Goal: Task Accomplishment & Management: Use online tool/utility

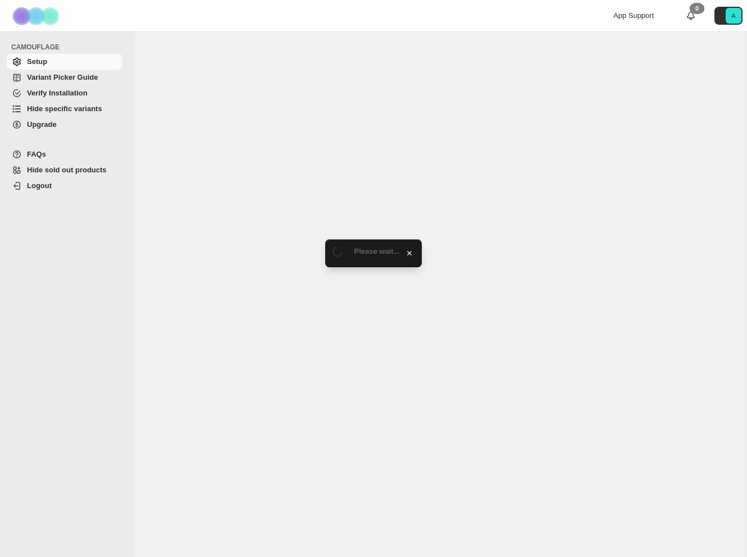
select select "******"
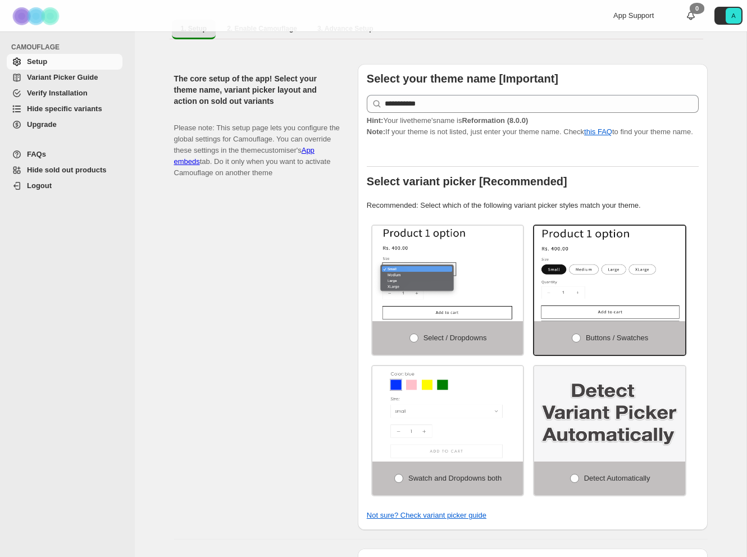
scroll to position [109, 0]
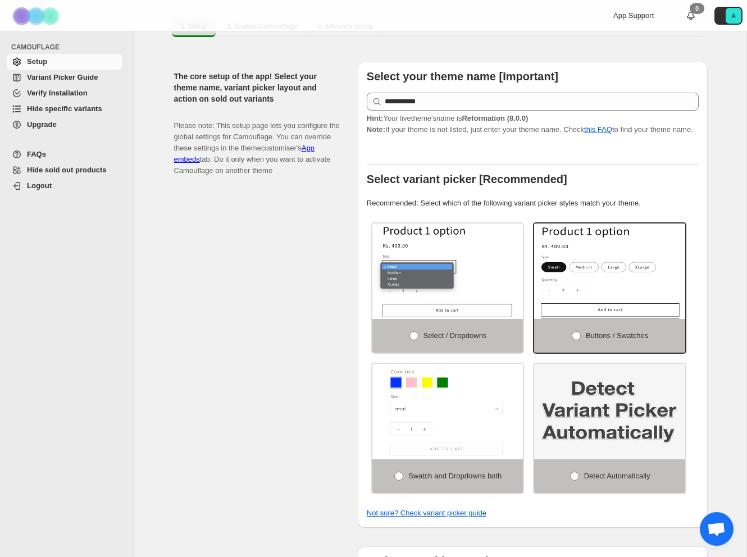
click at [58, 107] on span "Hide specific variants" at bounding box center [64, 108] width 75 height 8
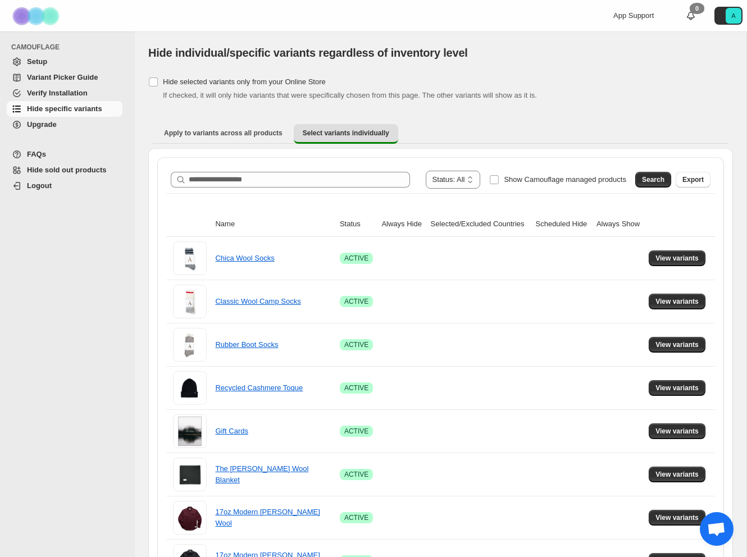
scroll to position [9, 0]
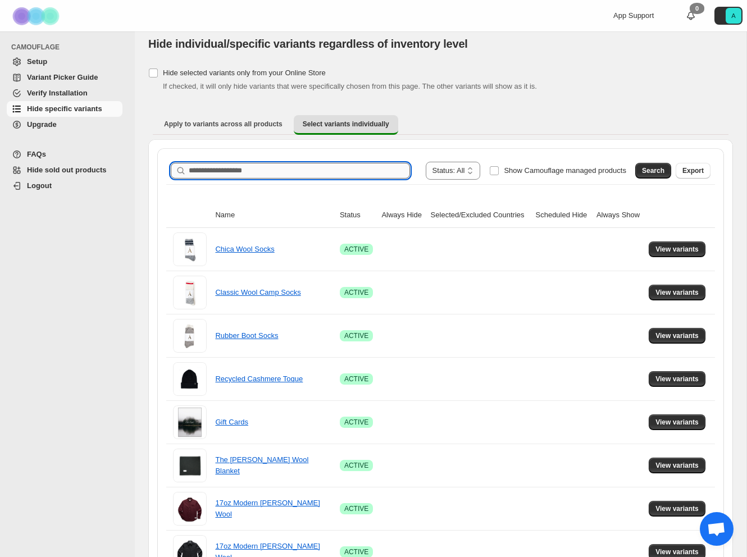
click at [232, 169] on input "Search product name" at bounding box center [299, 171] width 221 height 16
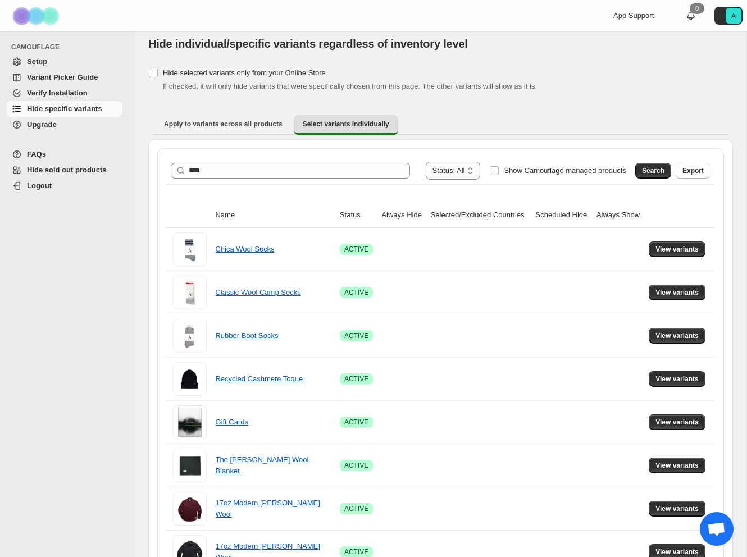
click at [642, 167] on span "Search" at bounding box center [653, 170] width 22 height 9
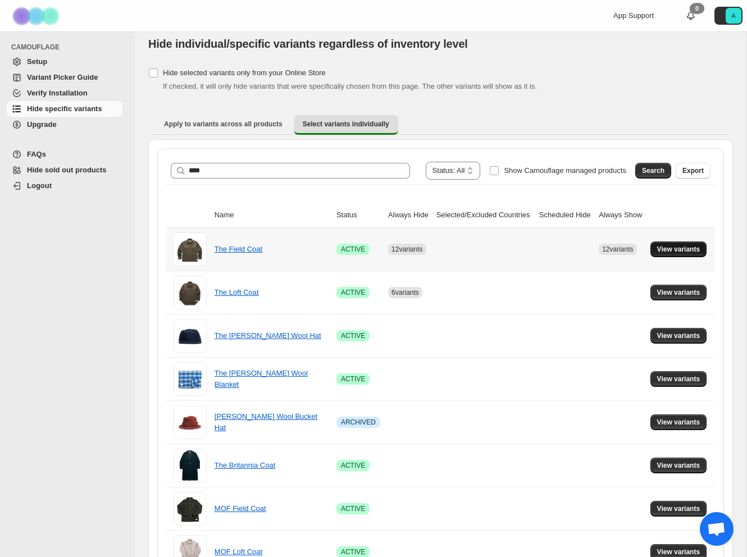
click at [681, 248] on span "View variants" at bounding box center [678, 249] width 43 height 9
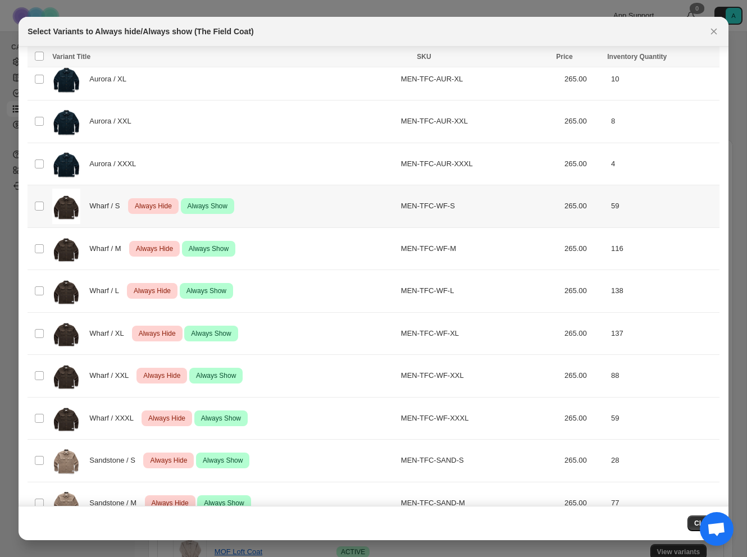
scroll to position [1186, 0]
click at [36, 200] on td "Select product variant" at bounding box center [38, 206] width 21 height 43
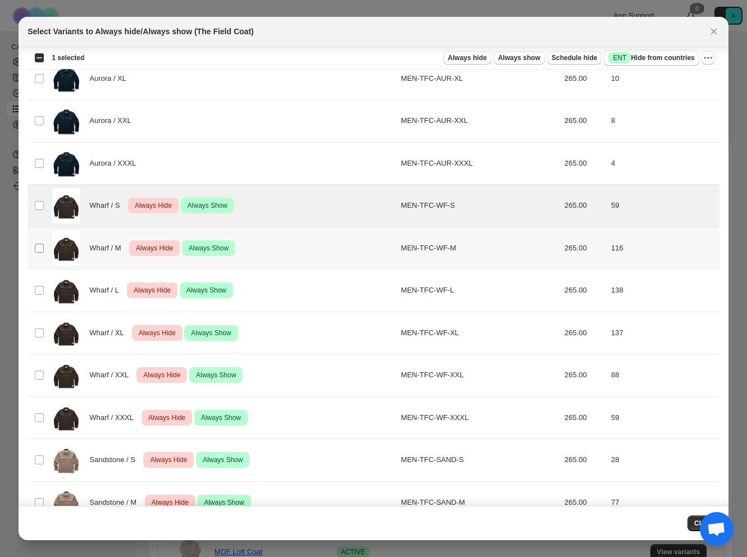
click at [38, 243] on td "Select product variant" at bounding box center [38, 248] width 21 height 43
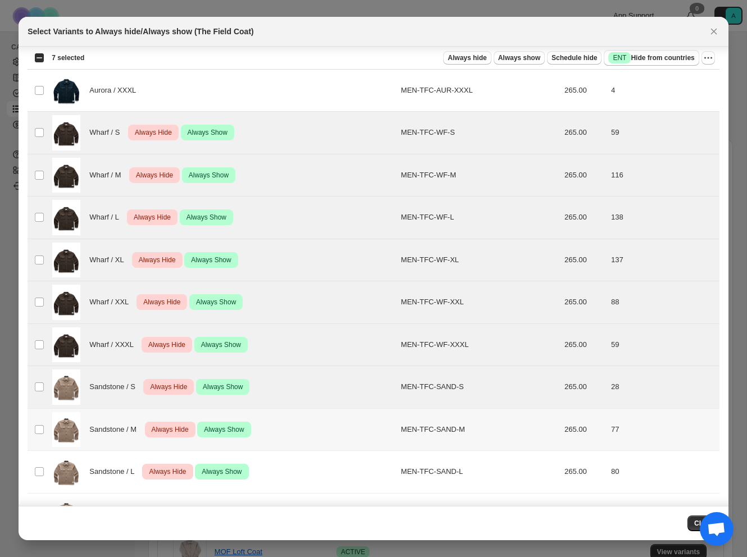
click at [39, 434] on span ":r6:" at bounding box center [39, 429] width 10 height 10
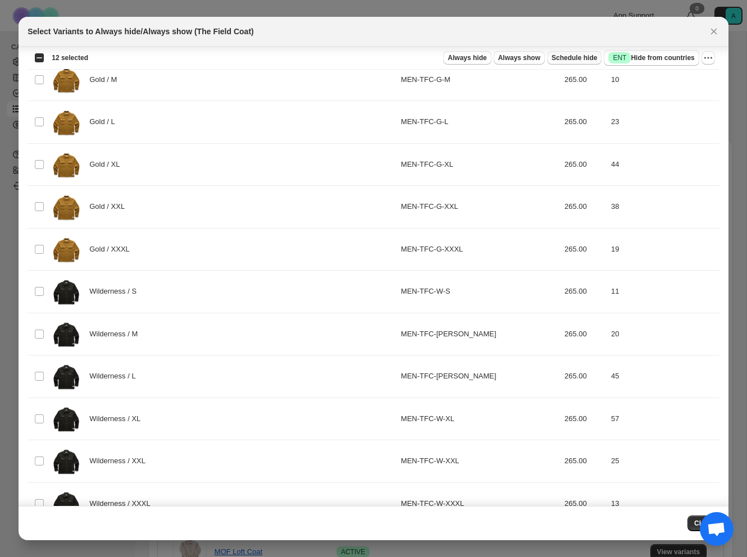
scroll to position [591, 0]
click at [703, 58] on icon "More actions" at bounding box center [707, 57] width 11 height 11
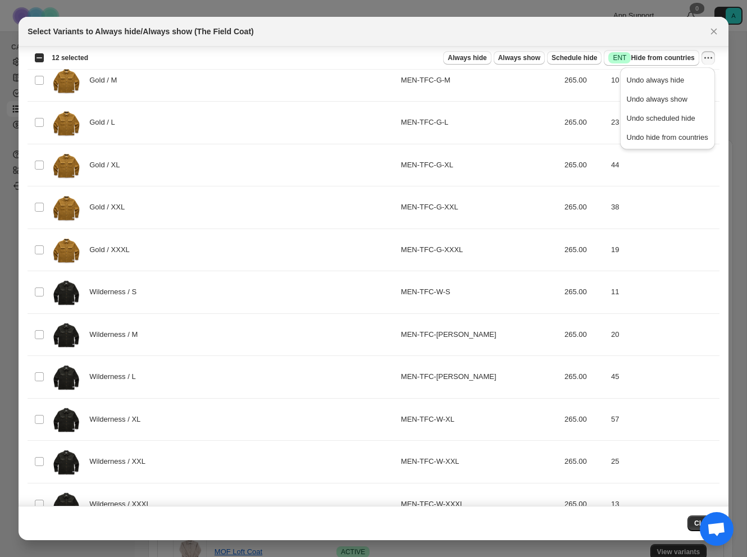
click at [679, 77] on span "Undo always hide" at bounding box center [656, 80] width 58 height 8
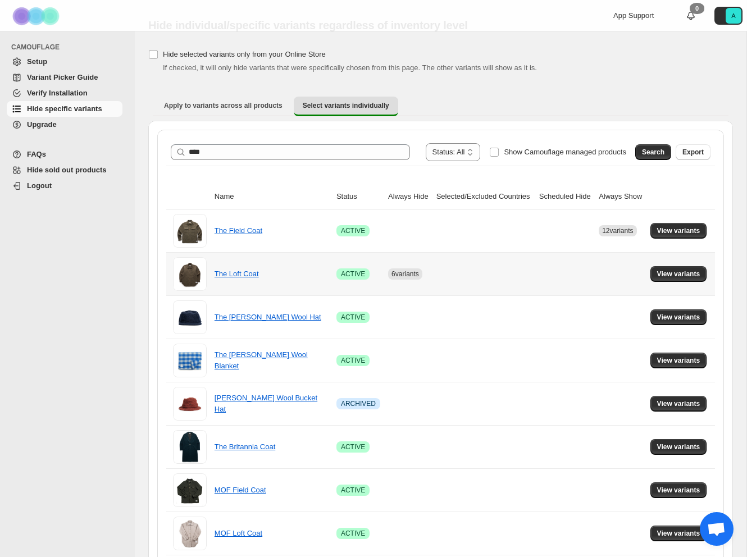
scroll to position [32, 0]
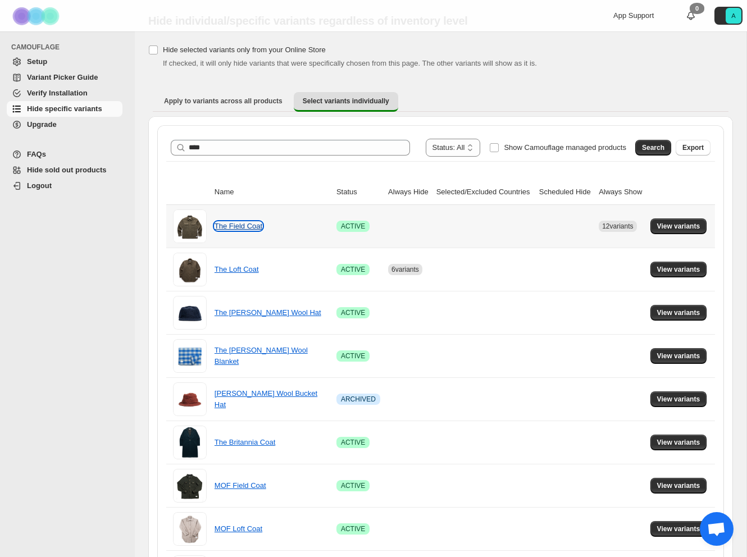
click at [226, 230] on link "The Field Coat" at bounding box center [238, 226] width 48 height 8
click at [672, 230] on span "View variants" at bounding box center [678, 226] width 43 height 9
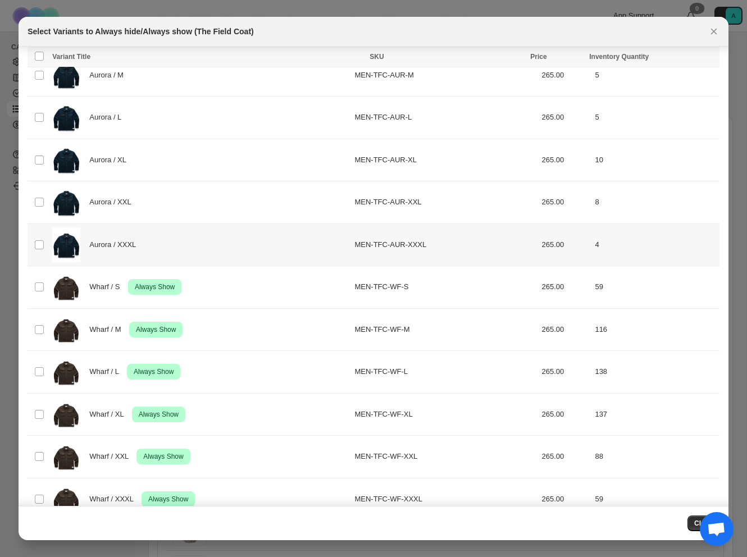
scroll to position [1382, 0]
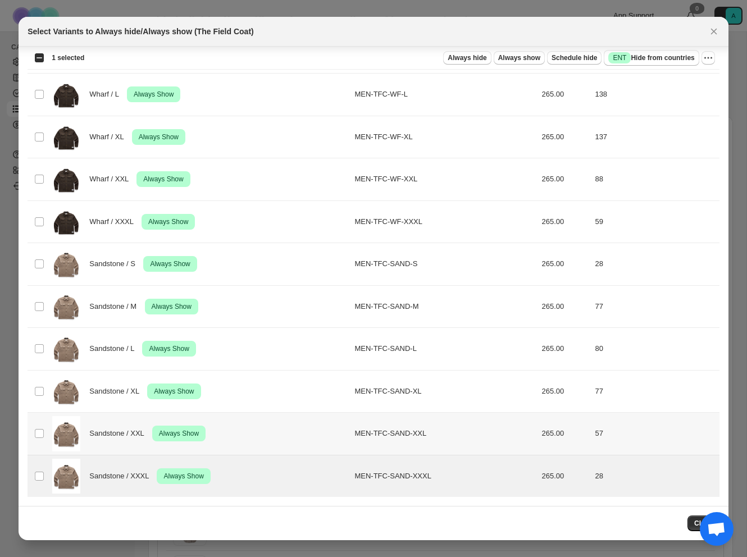
click at [41, 428] on span ":r21:" at bounding box center [39, 433] width 10 height 10
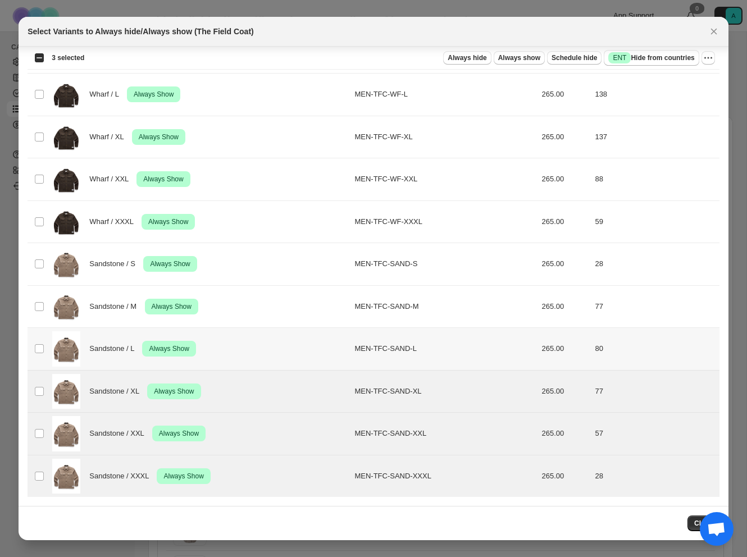
drag, startPoint x: 40, startPoint y: 341, endPoint x: 39, endPoint y: 335, distance: 6.3
click at [40, 341] on td "Select product variant" at bounding box center [38, 349] width 21 height 43
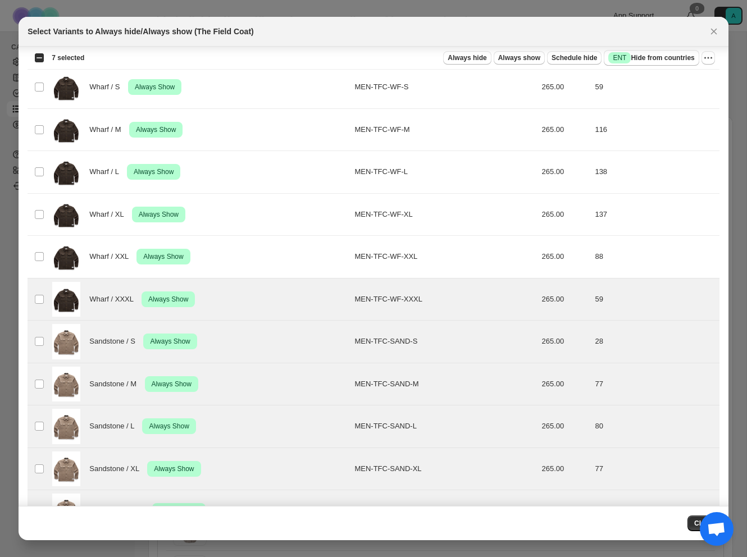
scroll to position [1302, 0]
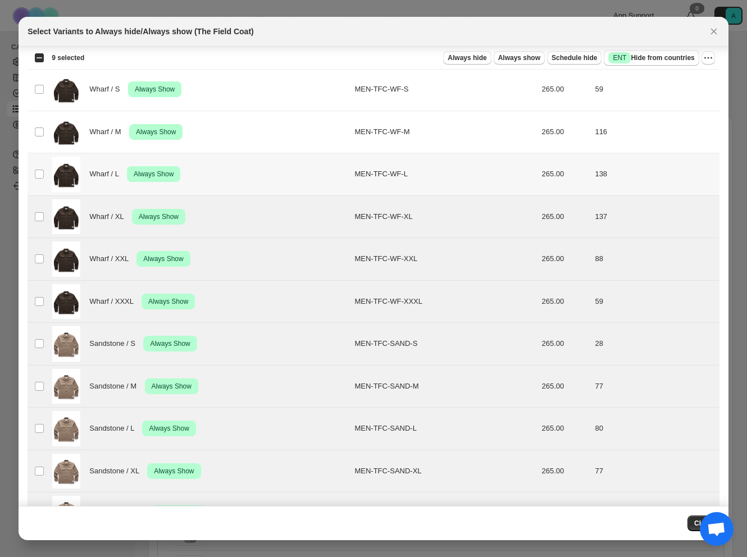
click at [36, 168] on td "Select product variant" at bounding box center [38, 174] width 21 height 43
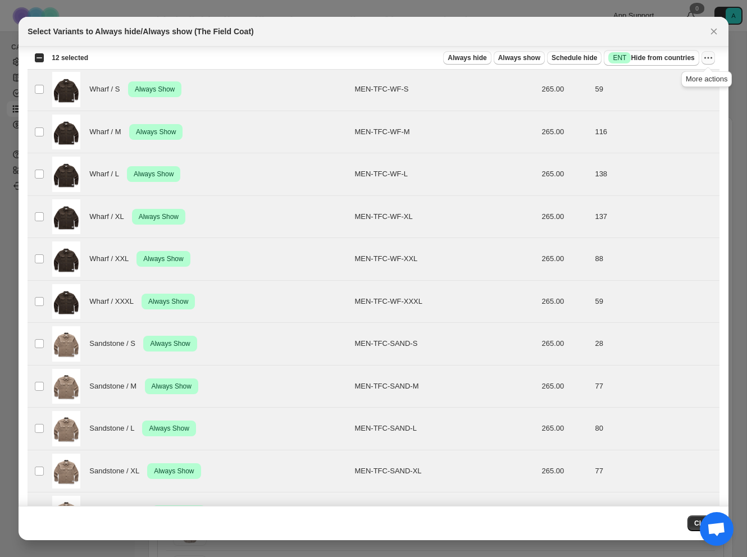
click at [707, 57] on icon "More actions" at bounding box center [707, 57] width 11 height 11
click at [679, 98] on span "Undo always show" at bounding box center [657, 99] width 61 height 8
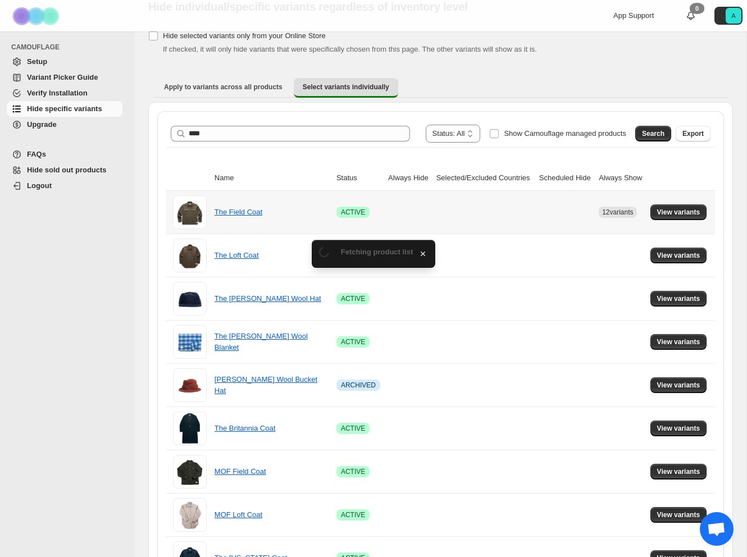
scroll to position [48, 0]
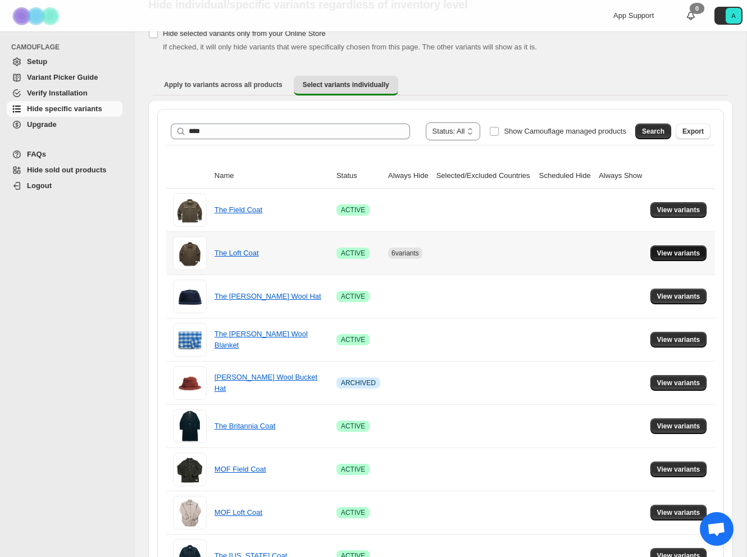
click at [657, 250] on span "View variants" at bounding box center [678, 253] width 43 height 9
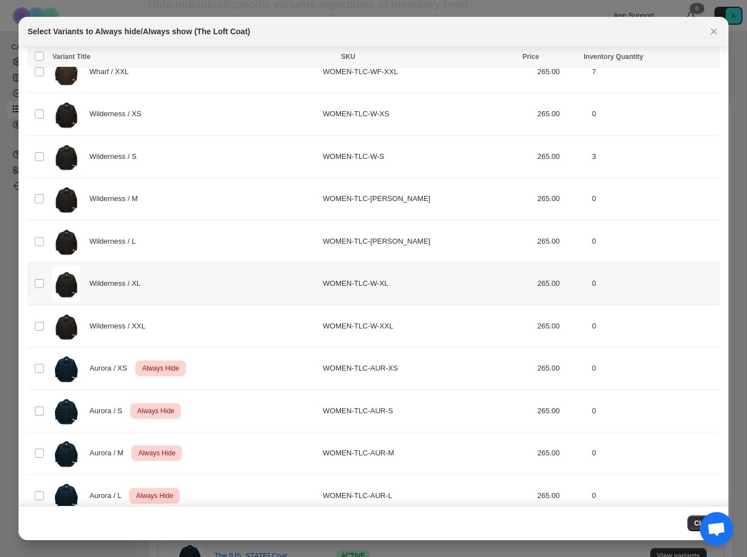
scroll to position [1382, 0]
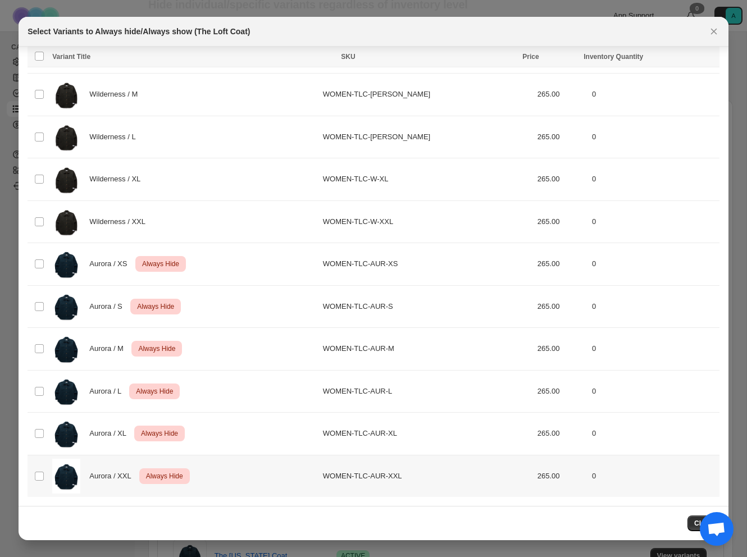
click at [42, 481] on td "Select product variant" at bounding box center [38, 476] width 21 height 42
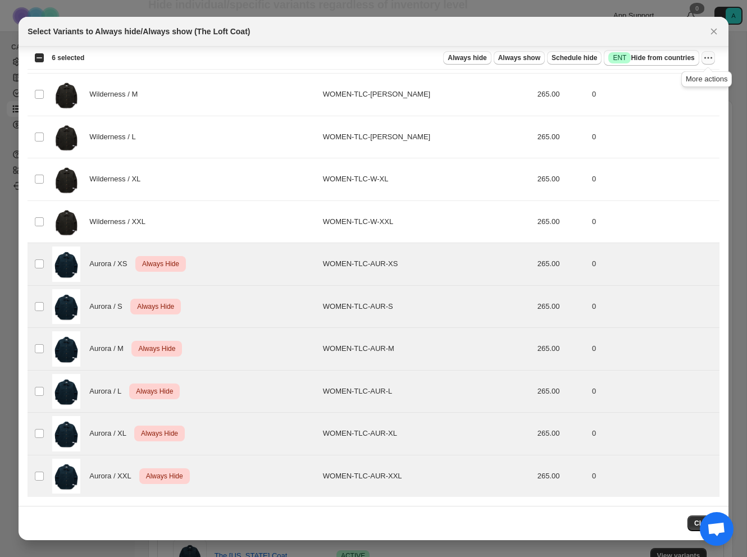
click at [705, 58] on icon "More actions" at bounding box center [705, 58] width 2 height 2
click at [680, 122] on span "Undo scheduled hide" at bounding box center [661, 118] width 68 height 8
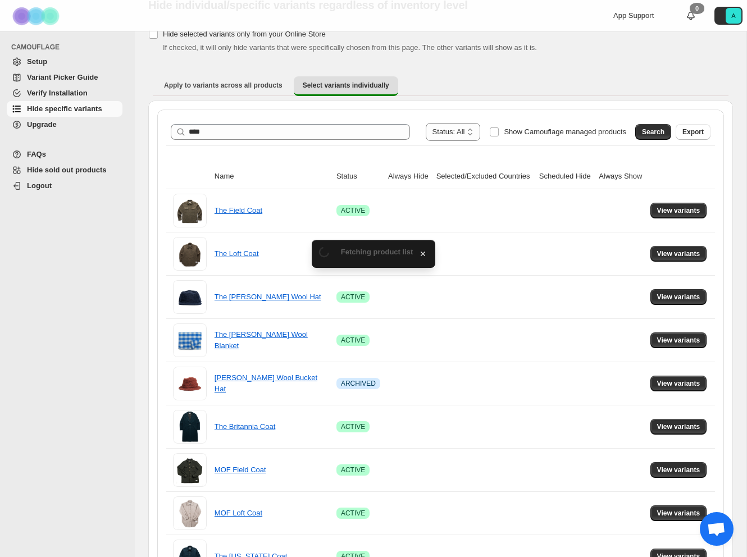
scroll to position [48, 0]
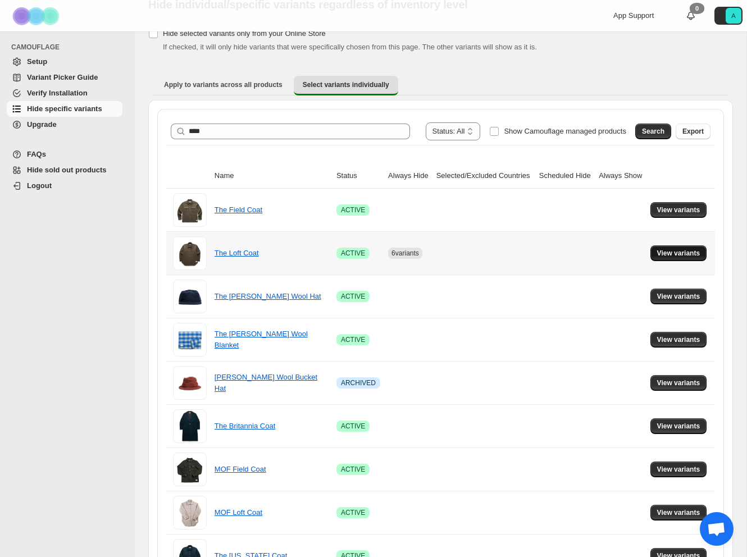
click at [678, 252] on span "View variants" at bounding box center [678, 253] width 43 height 9
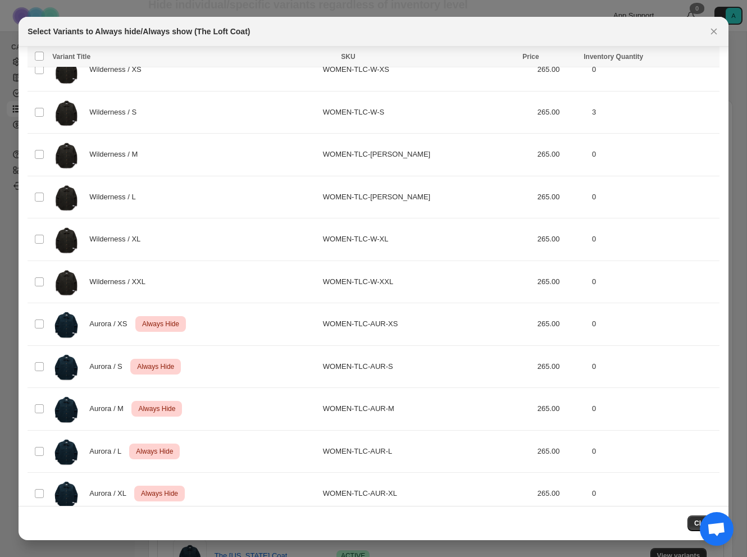
scroll to position [1382, 0]
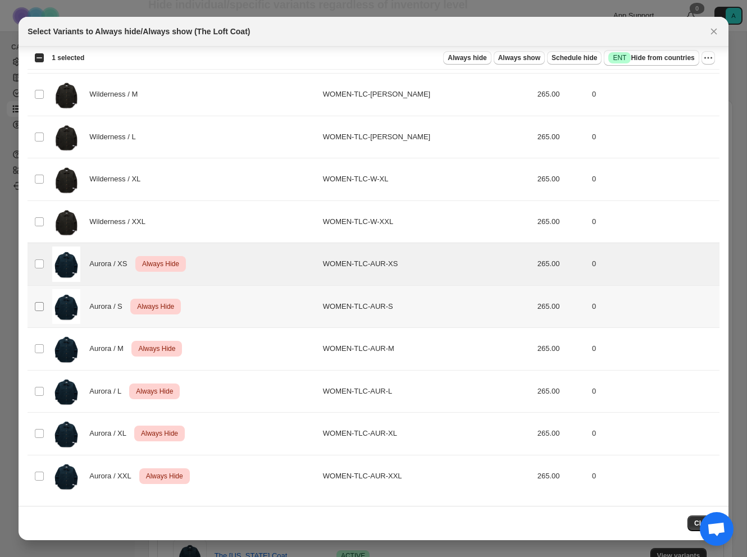
click at [39, 301] on span ":r5n:" at bounding box center [39, 306] width 10 height 10
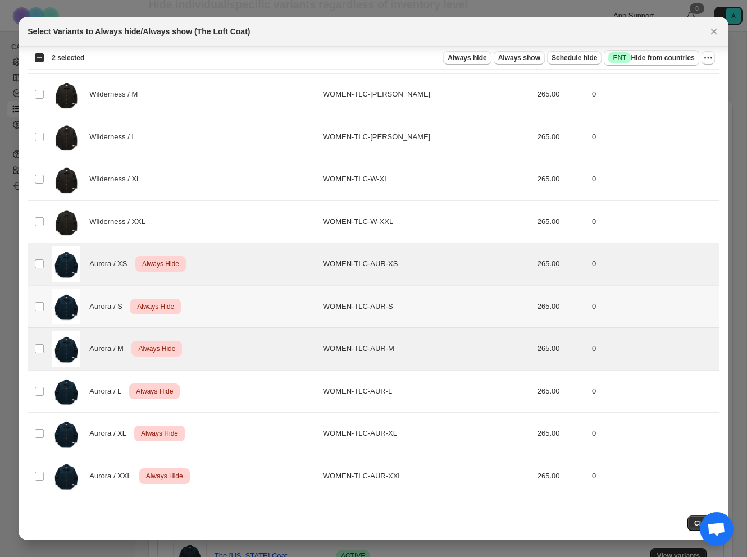
click at [40, 301] on td "Select product variant" at bounding box center [38, 306] width 21 height 43
click at [40, 383] on td "Select product variant" at bounding box center [38, 391] width 21 height 43
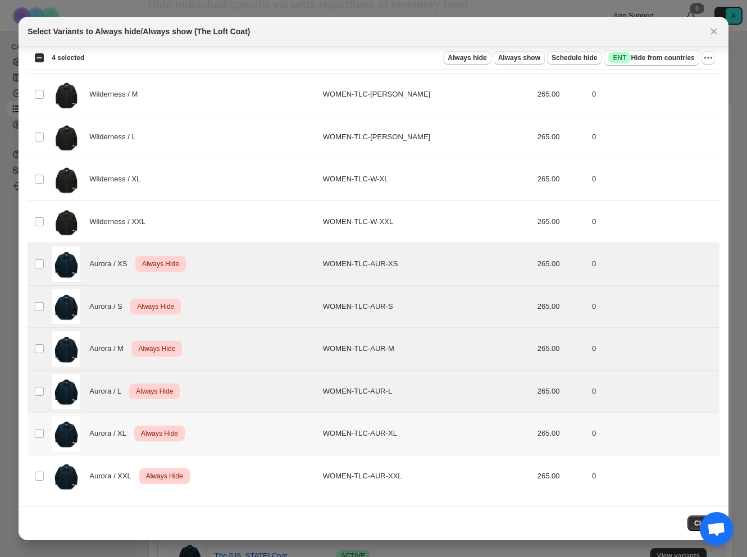
drag, startPoint x: 44, startPoint y: 426, endPoint x: 39, endPoint y: 455, distance: 29.1
click at [44, 426] on td "Select product variant" at bounding box center [38, 434] width 21 height 43
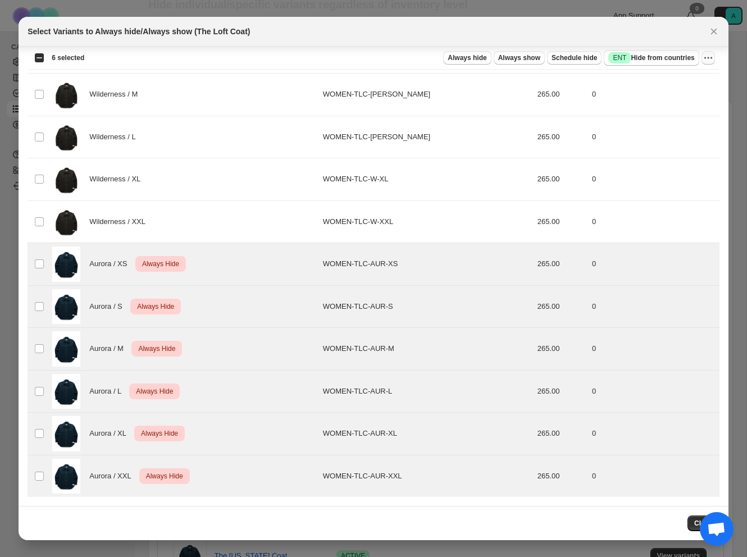
click at [709, 58] on icon "More actions" at bounding box center [707, 57] width 11 height 11
click at [675, 78] on span "Undo always hide" at bounding box center [656, 80] width 58 height 8
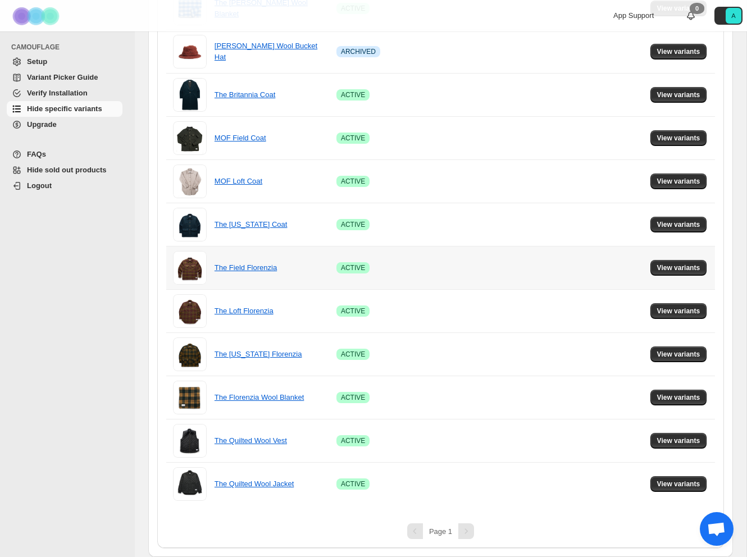
scroll to position [0, 0]
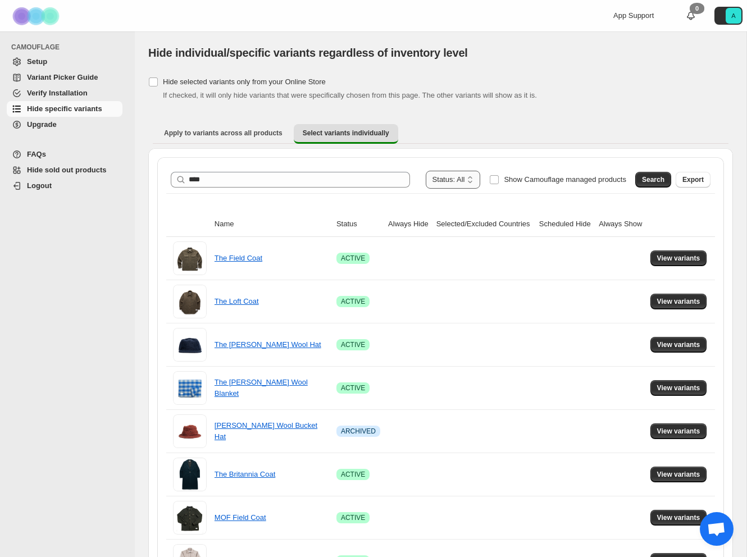
click at [441, 178] on select "**********" at bounding box center [453, 180] width 55 height 18
click at [426, 171] on select "**********" at bounding box center [453, 180] width 55 height 18
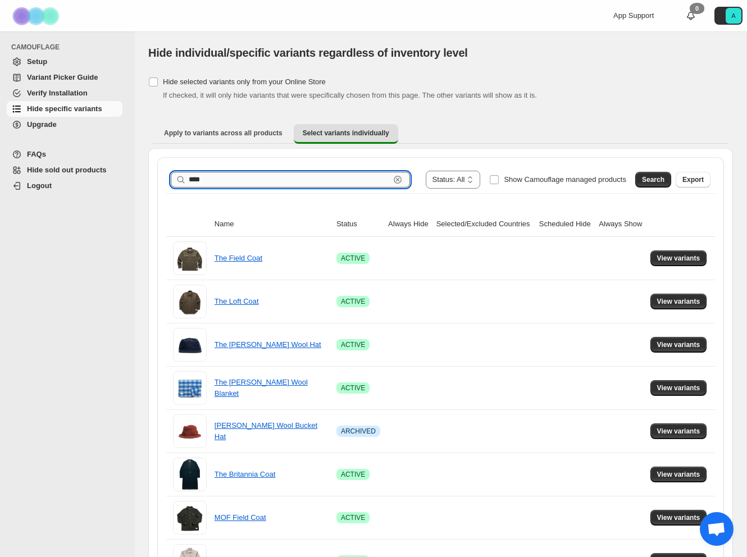
click at [226, 182] on input "****" at bounding box center [289, 180] width 201 height 16
click at [657, 179] on span "Search" at bounding box center [653, 179] width 22 height 9
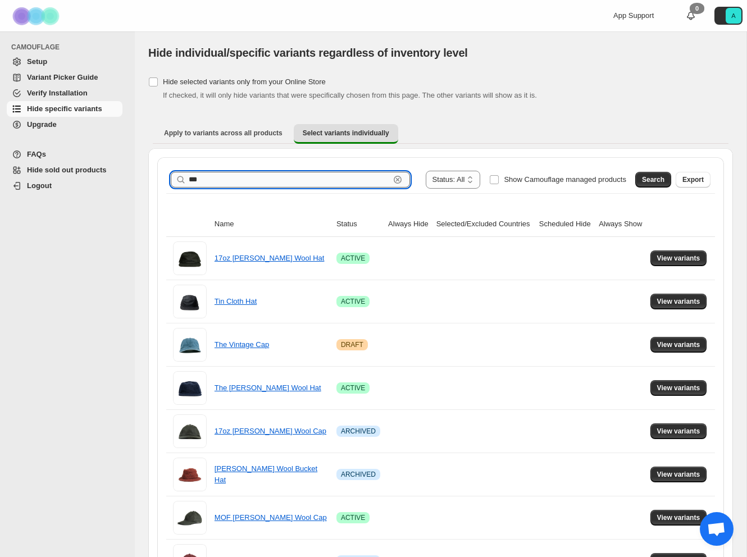
click at [216, 185] on input "***" at bounding box center [289, 180] width 201 height 16
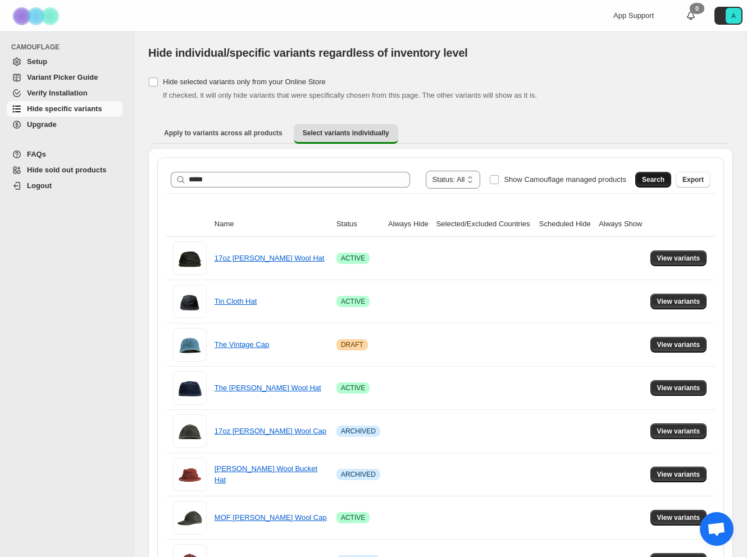
click at [636, 179] on button "Search" at bounding box center [653, 180] width 36 height 16
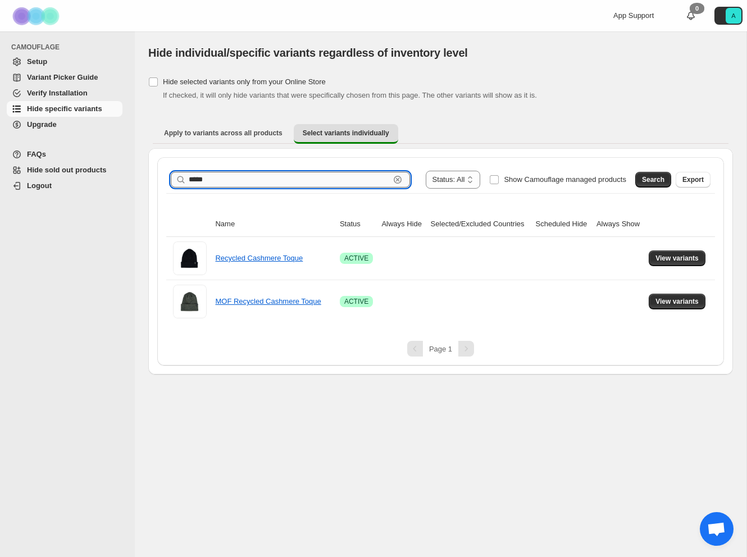
click at [253, 175] on input "*****" at bounding box center [289, 180] width 201 height 16
type input "******"
click at [645, 174] on button "Search" at bounding box center [653, 180] width 36 height 16
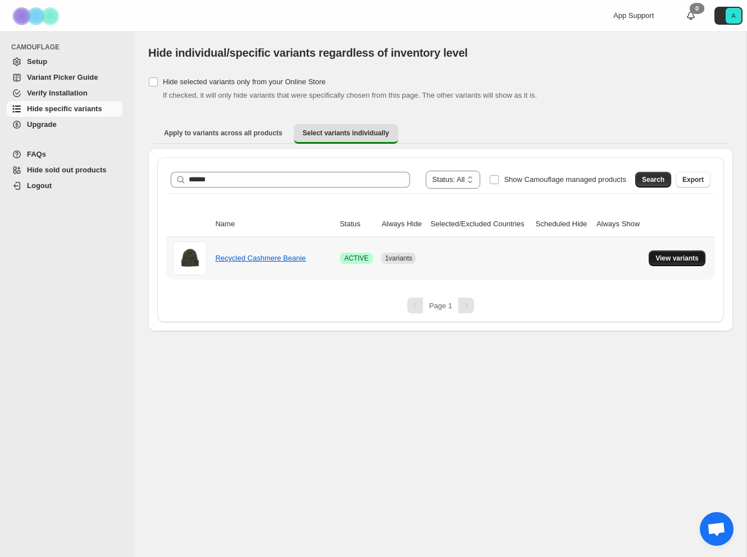
click at [678, 257] on span "View variants" at bounding box center [676, 258] width 43 height 9
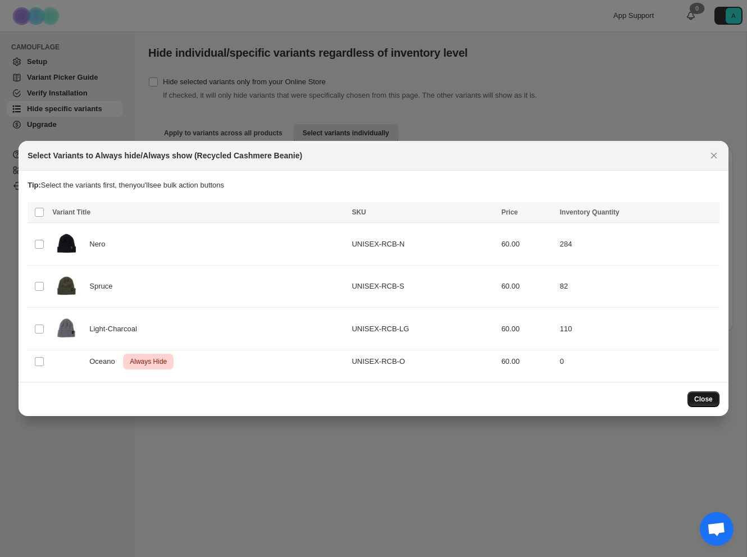
click at [710, 397] on span "Close" at bounding box center [703, 399] width 19 height 9
